Goal: Book appointment/travel/reservation

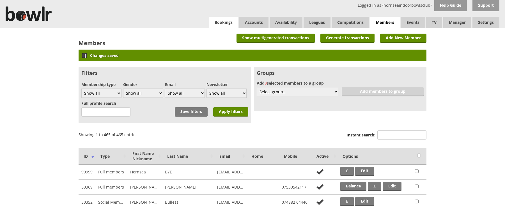
click at [224, 22] on link "Bookings" at bounding box center [223, 22] width 29 height 11
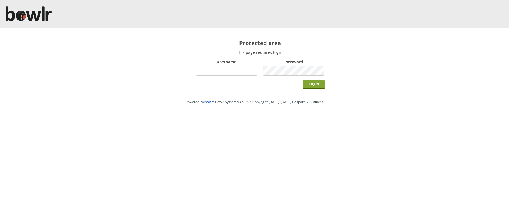
type input "hornseaindoorbowlsclub"
click at [320, 86] on input "Login" at bounding box center [314, 84] width 22 height 9
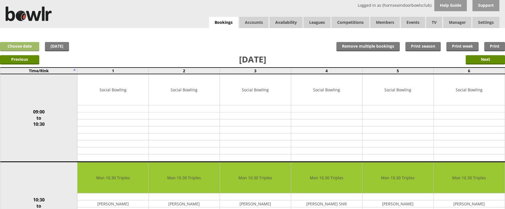
click at [32, 46] on link "Choose date" at bounding box center [19, 46] width 39 height 9
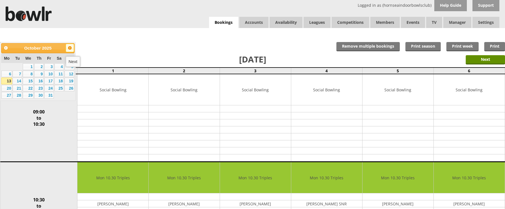
click at [70, 48] on span "Next" at bounding box center [70, 48] width 4 height 4
click at [70, 80] on link "15" at bounding box center [70, 81] width 10 height 7
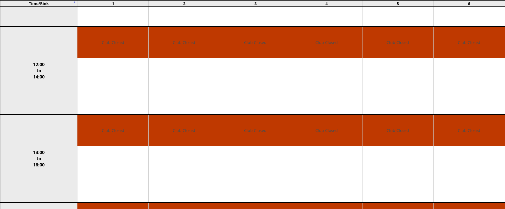
scroll to position [143, 0]
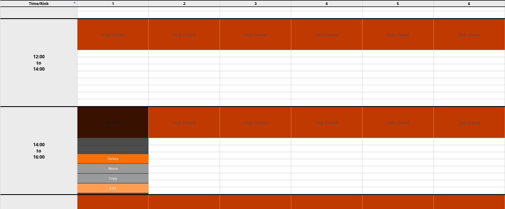
click at [115, 188] on link "Edit" at bounding box center [112, 188] width 71 height 9
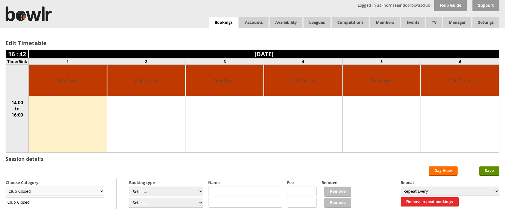
click at [101, 190] on select "Club Closed Singles League Triples League Pairs League Friendly Social Bowling …" at bounding box center [55, 191] width 99 height 9
select select "131"
click at [6, 187] on select "Club Closed Singles League Triples League Pairs League Friendly Social Bowling …" at bounding box center [55, 191] width 99 height 9
type input "Friendly"
click at [220, 191] on input "text" at bounding box center [245, 192] width 74 height 10
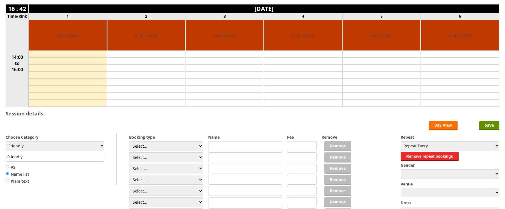
scroll to position [53, 0]
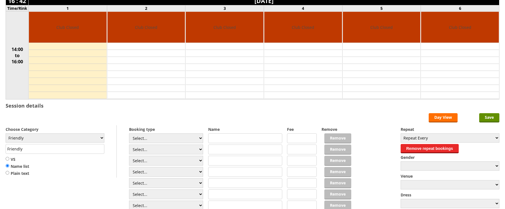
click at [8, 158] on input "VS" at bounding box center [8, 159] width 4 height 4
radio input "true"
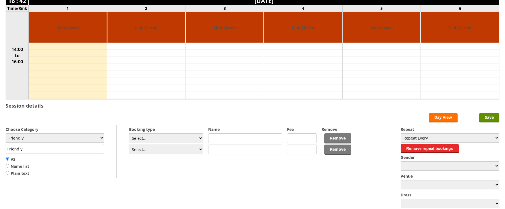
click at [218, 137] on input "text" at bounding box center [245, 139] width 74 height 10
type input "Men"
click at [218, 149] on input "text" at bounding box center [245, 150] width 74 height 10
type input "Ladies"
click at [489, 116] on input "Save" at bounding box center [489, 117] width 20 height 9
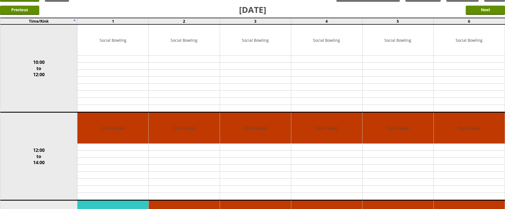
scroll to position [5, 0]
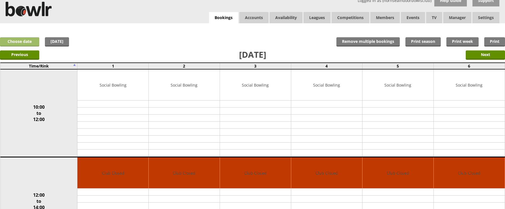
click at [7, 39] on link "Choose date" at bounding box center [19, 41] width 39 height 9
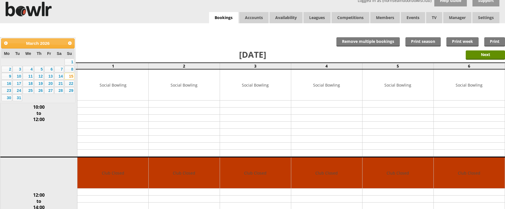
click at [108, 49] on div "Previous Next" at bounding box center [252, 55] width 505 height 14
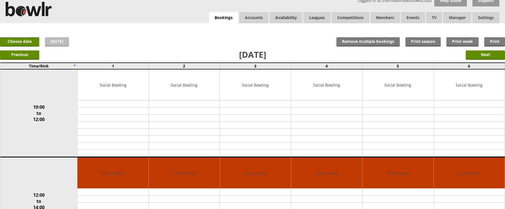
click at [50, 42] on link "[DATE]" at bounding box center [57, 41] width 24 height 9
